Goal: Task Accomplishment & Management: Use online tool/utility

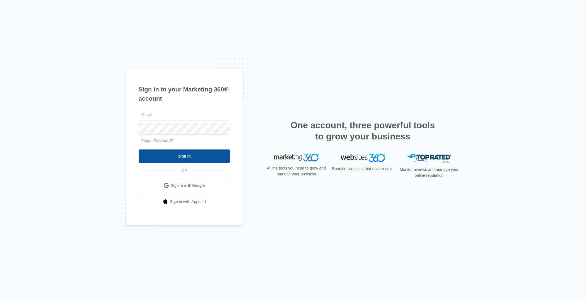
type input "[EMAIL_ADDRESS][PERSON_NAME][DOMAIN_NAME]"
click at [180, 160] on input "Sign In" at bounding box center [184, 155] width 91 height 13
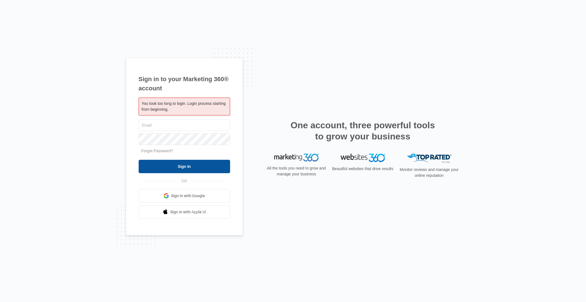
type input "[EMAIL_ADDRESS][PERSON_NAME][DOMAIN_NAME]"
click at [180, 168] on input "Sign In" at bounding box center [184, 166] width 91 height 13
